Goal: Task Accomplishment & Management: Manage account settings

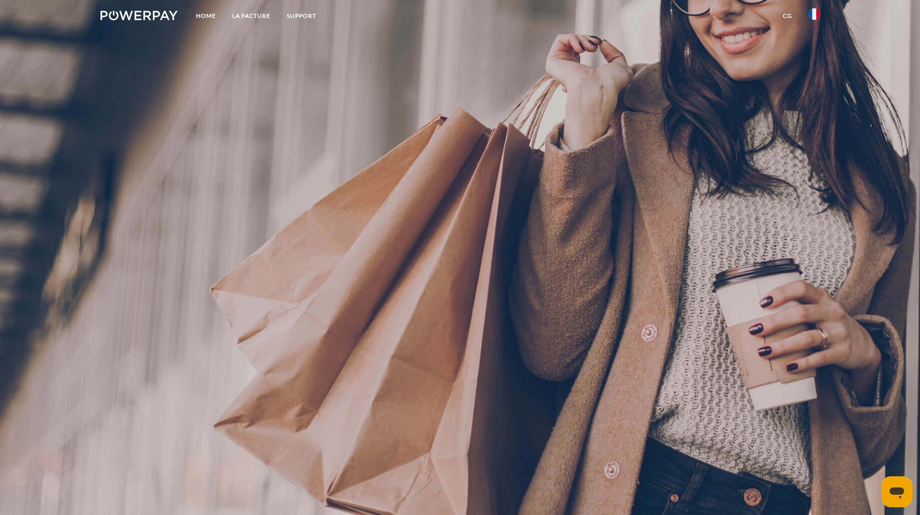
click at [814, 15] on img at bounding box center [815, 14] width 12 height 12
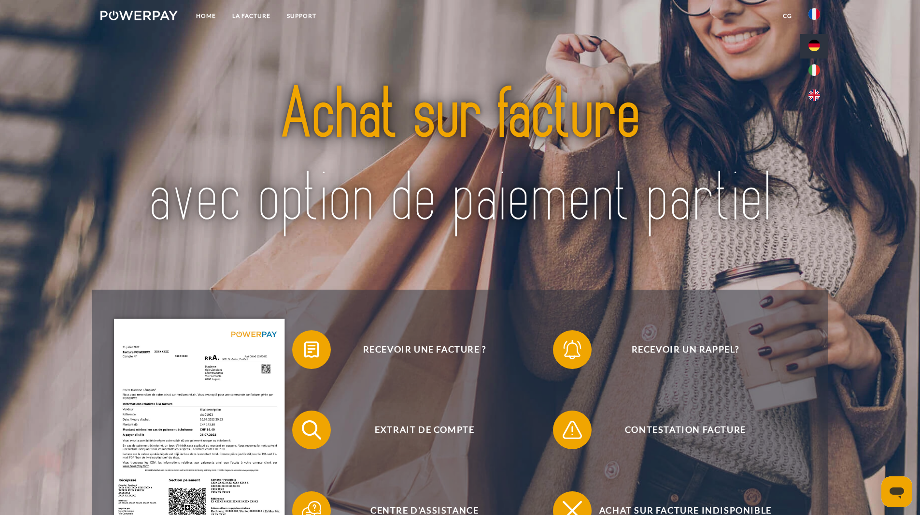
click at [814, 47] on img at bounding box center [815, 46] width 12 height 12
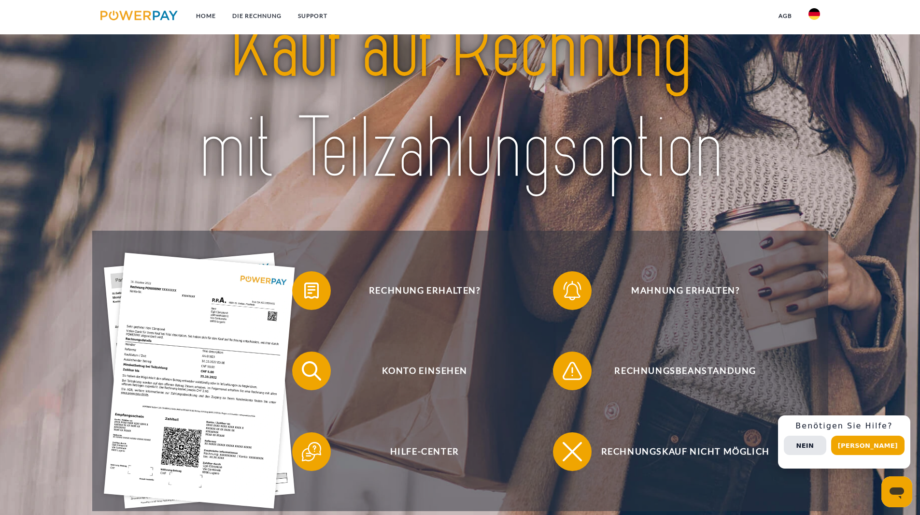
scroll to position [145, 0]
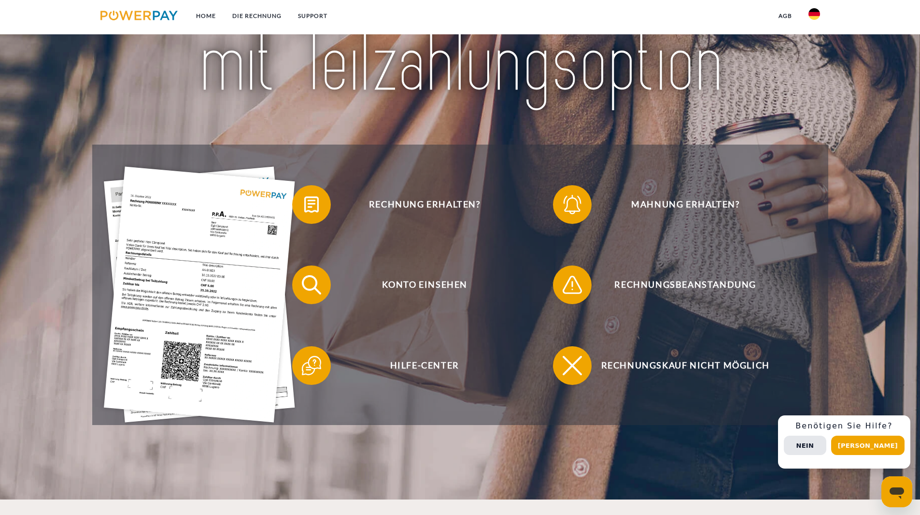
click at [816, 15] on img at bounding box center [815, 14] width 12 height 12
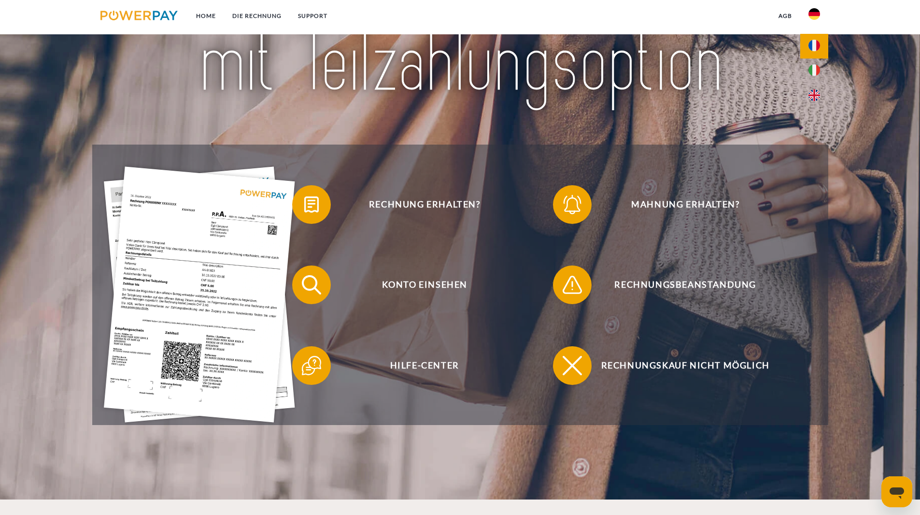
click at [817, 43] on img at bounding box center [815, 46] width 12 height 12
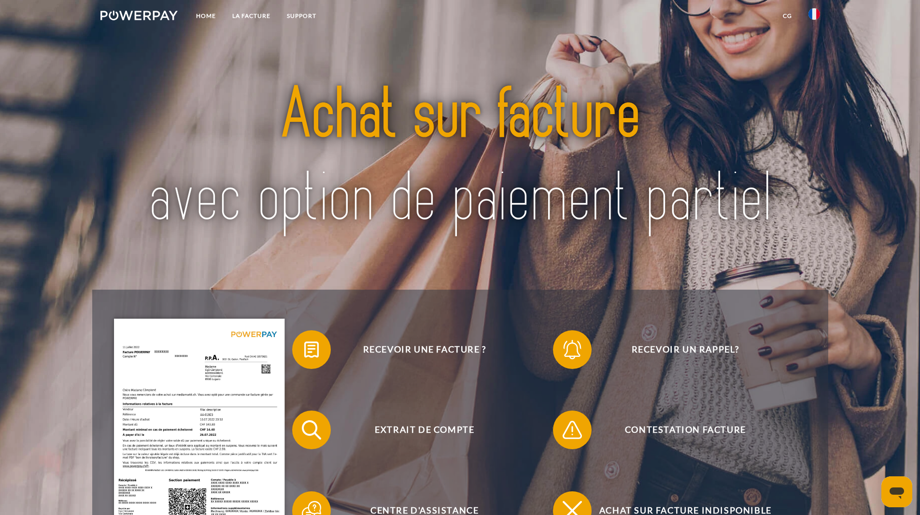
scroll to position [145, 0]
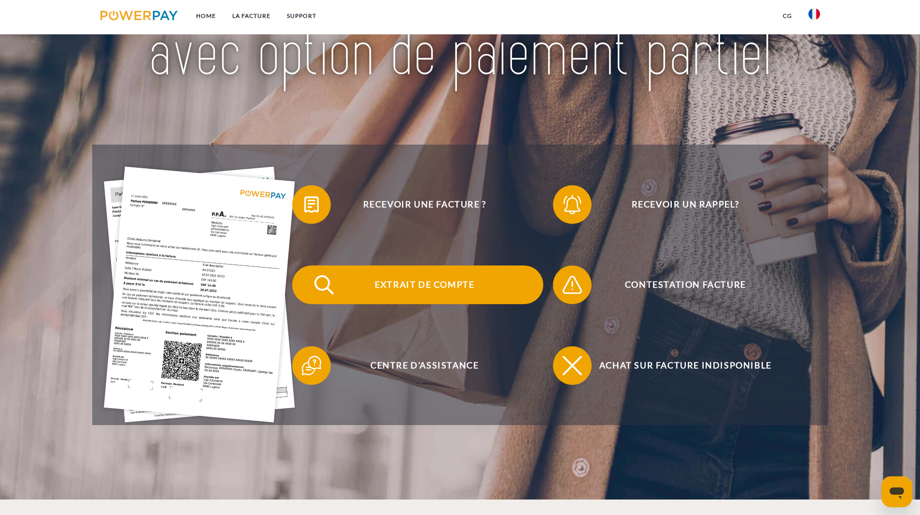
click at [426, 286] on span "Extrait de compte" at bounding box center [424, 284] width 237 height 39
